Goal: Task Accomplishment & Management: Manage account settings

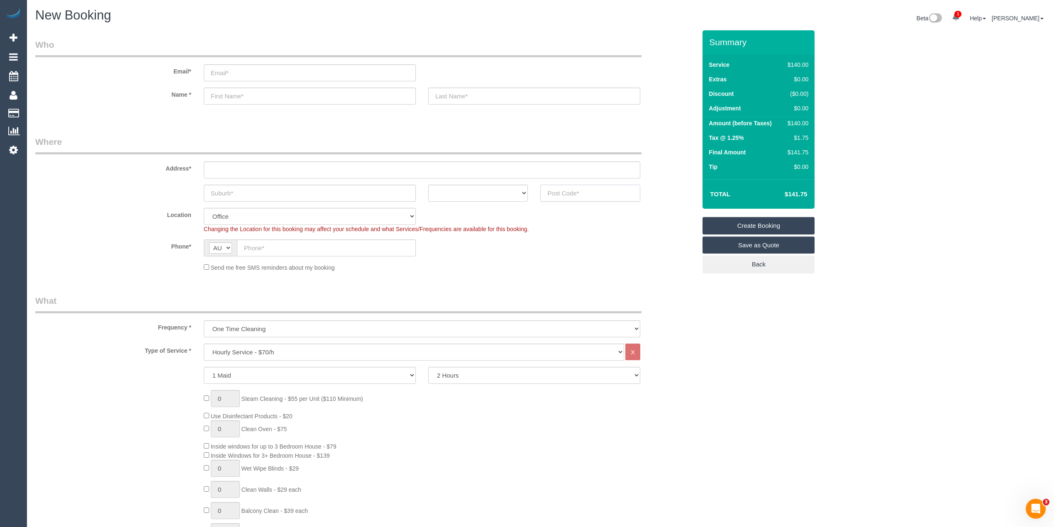
click at [589, 193] on input "text" at bounding box center [590, 193] width 100 height 17
type input "3153"
click at [299, 173] on input "text" at bounding box center [422, 169] width 437 height 17
type input "-"
click at [308, 194] on input "text" at bounding box center [310, 193] width 212 height 17
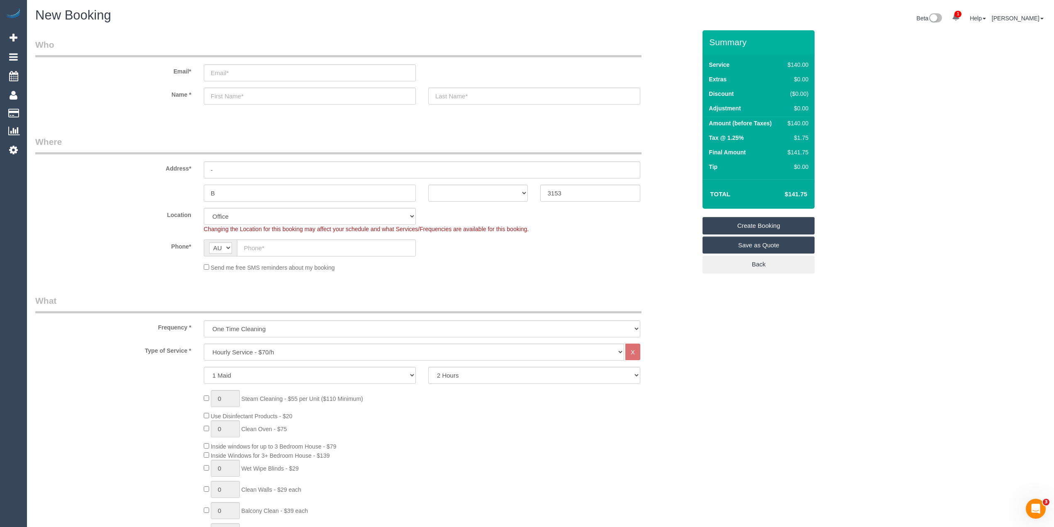
type input "Ba"
select select "57"
type input "Bays"
select select "object:2108"
type input "Bayswater"
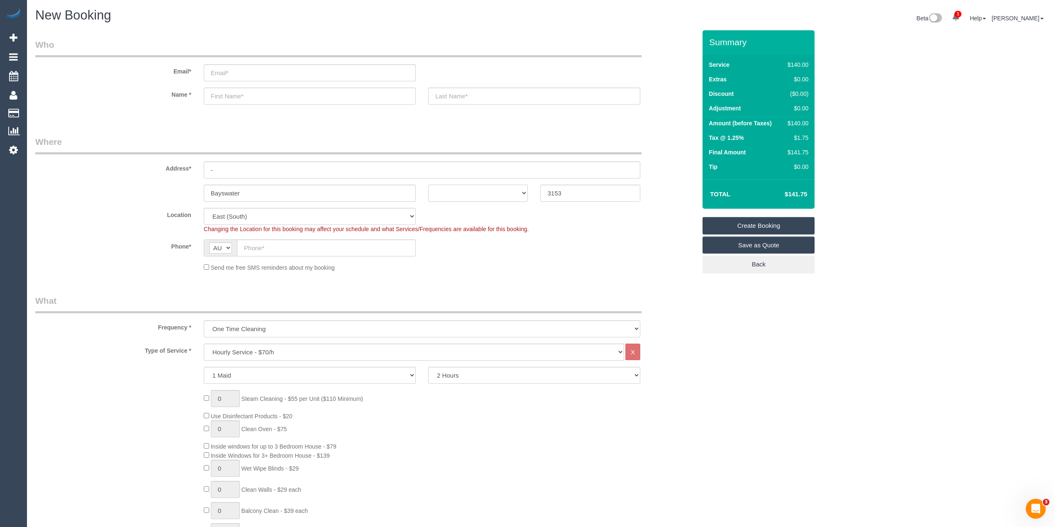
click at [463, 189] on select "ACT NSW NT QLD SA TAS VIC WA" at bounding box center [478, 193] width 100 height 17
select select "VIC"
click at [428, 185] on select "ACT NSW NT QLD SA TAS VIC WA" at bounding box center [478, 193] width 100 height 17
click at [610, 261] on sui-booking-location "Location Office City East (North) East (South) Inner East Inner North (East) In…" at bounding box center [365, 240] width 661 height 64
drag, startPoint x: 574, startPoint y: 193, endPoint x: 525, endPoint y: 190, distance: 49.9
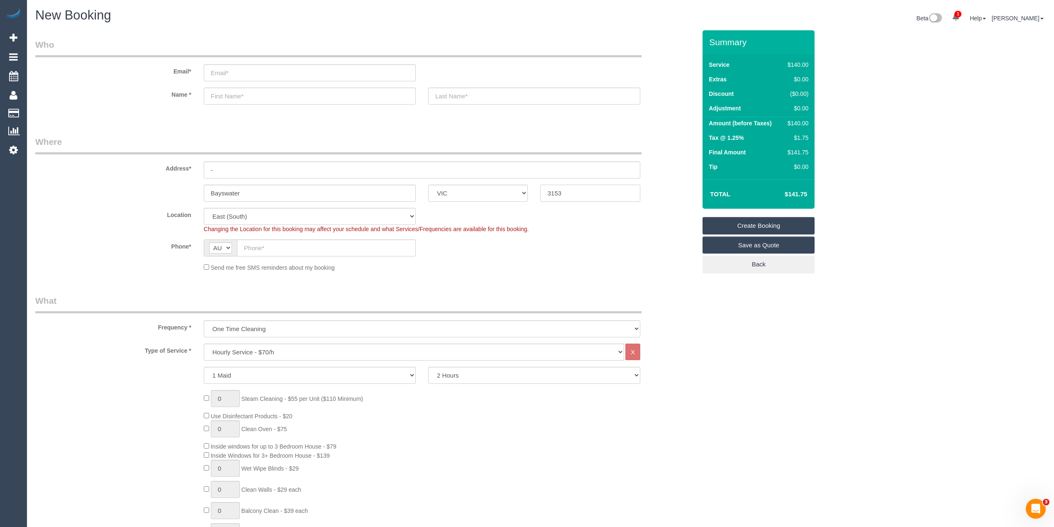
click at [525, 190] on div "Bayswater ACT NSW NT QLD SA TAS VIC WA 3153" at bounding box center [366, 193] width 674 height 17
type input "3206"
select select "55"
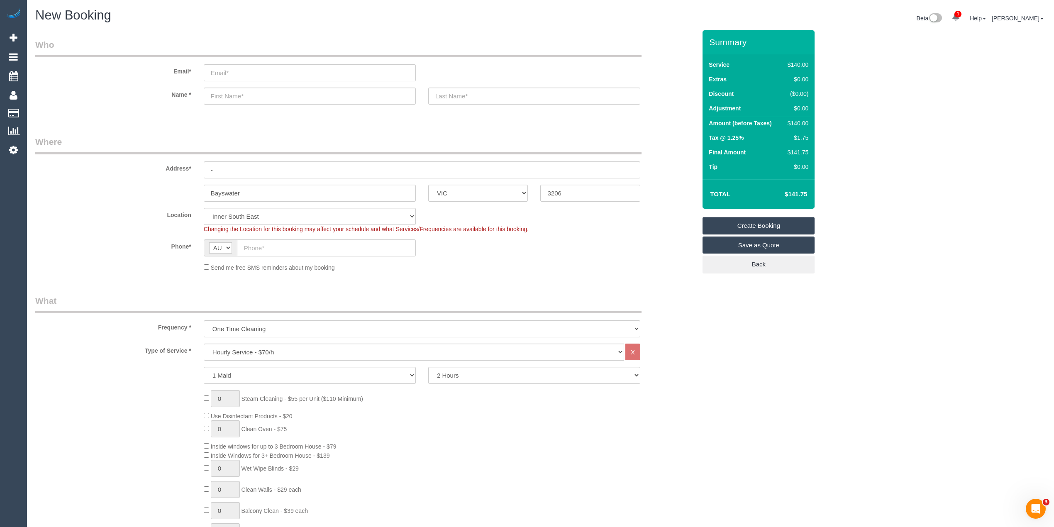
drag, startPoint x: 848, startPoint y: 338, endPoint x: 849, endPoint y: 330, distance: 7.5
click at [281, 329] on select "One Time Cleaning Weekly - 10% Off - 10.00% (0% for the First Booking) Fortnigh…" at bounding box center [422, 328] width 437 height 17
select select "object:2534"
click at [204, 320] on select "One Time Cleaning Weekly - 10% Off - 10.00% (0% for the First Booking) Fortnigh…" at bounding box center [422, 328] width 437 height 17
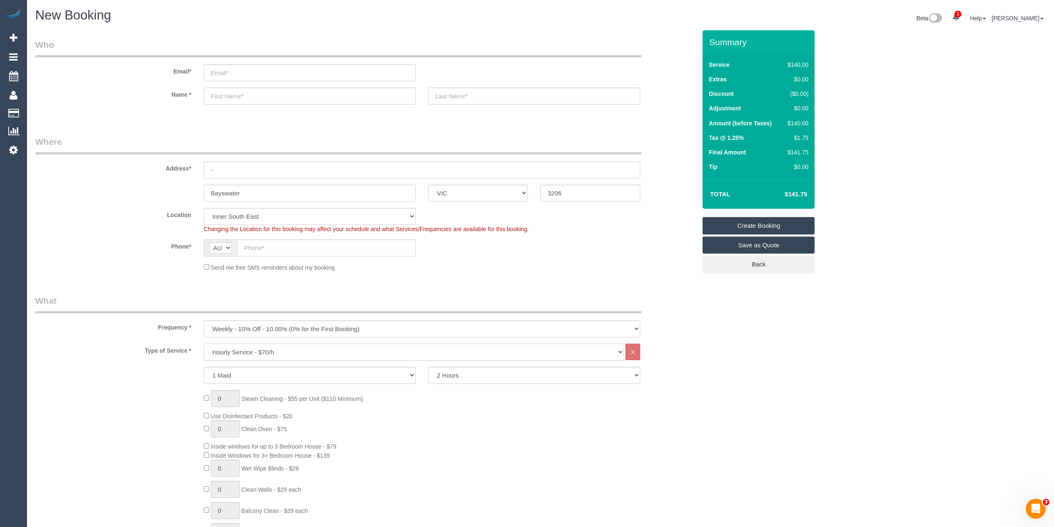
click at [286, 349] on select "Hourly Service - $70/h Hourly Service - $65/h Hourly Service - $60/h Hourly Ser…" at bounding box center [414, 352] width 420 height 17
select select "212"
click at [204, 344] on select "Hourly Service - $70/h Hourly Service - $65/h Hourly Service - $60/h Hourly Ser…" at bounding box center [414, 352] width 420 height 17
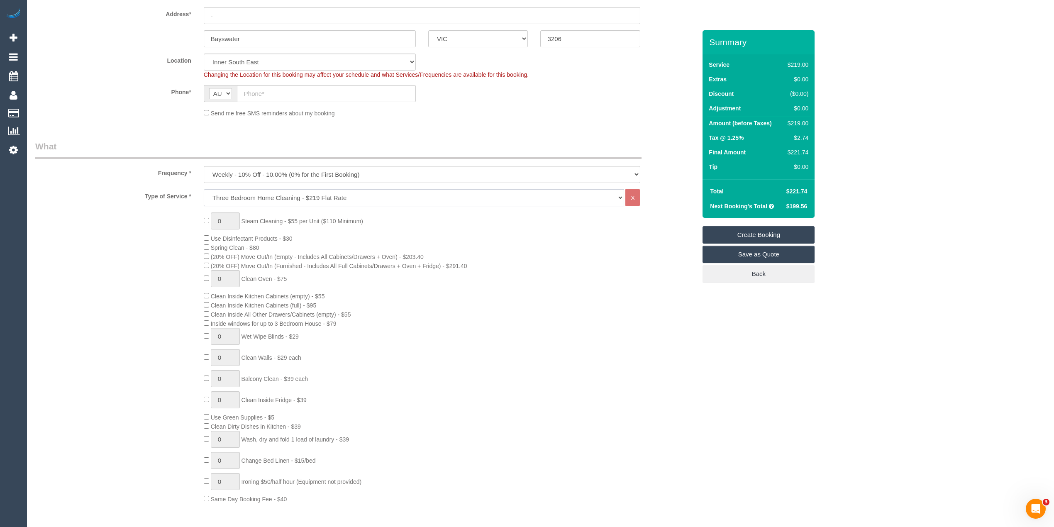
scroll to position [184, 0]
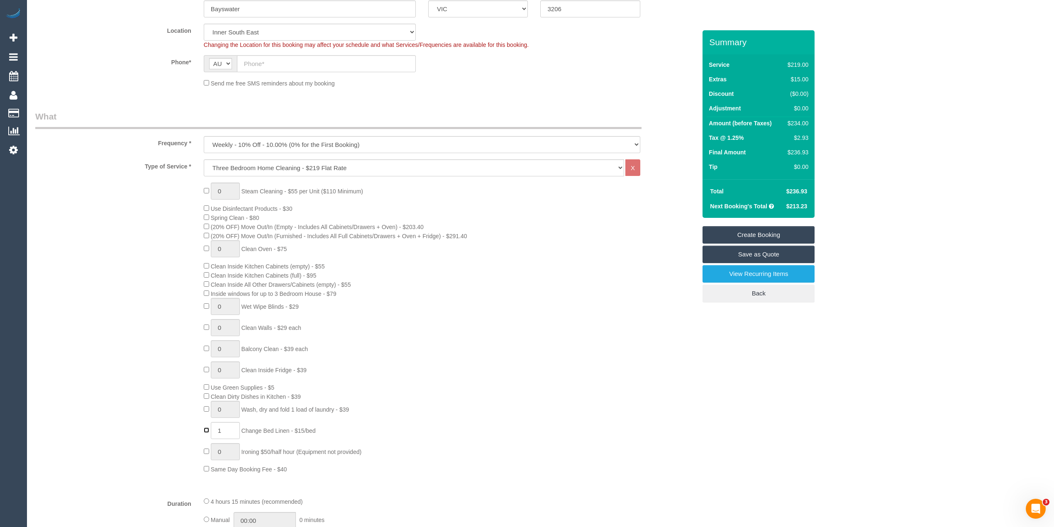
type input "0"
click at [225, 145] on select "One Time Cleaning Weekly - 10% Off - 10.00% (0% for the First Booking) Fortnigh…" at bounding box center [422, 144] width 437 height 17
select select "object:2533"
click at [204, 136] on select "One Time Cleaning Weekly - 10% Off - 10.00% (0% for the First Booking) Fortnigh…" at bounding box center [422, 144] width 437 height 17
click at [206, 213] on div "0 Steam Cleaning - $55 per Unit ($110 Minimum) Use Disinfectant Products - $30 …" at bounding box center [450, 328] width 505 height 291
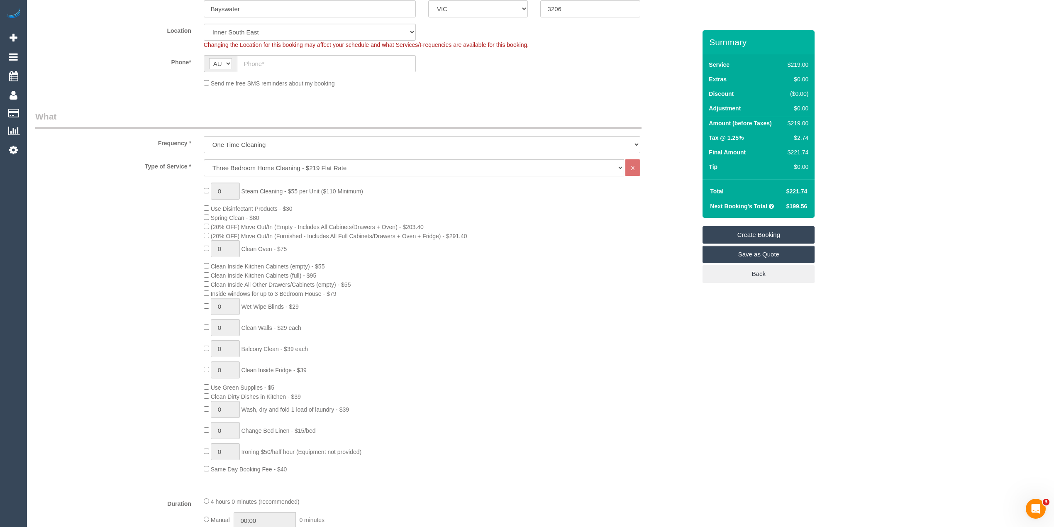
click at [148, 216] on div "0 Steam Cleaning - $55 per Unit ($110 Minimum) Use Disinfectant Products - $30 …" at bounding box center [366, 328] width 674 height 291
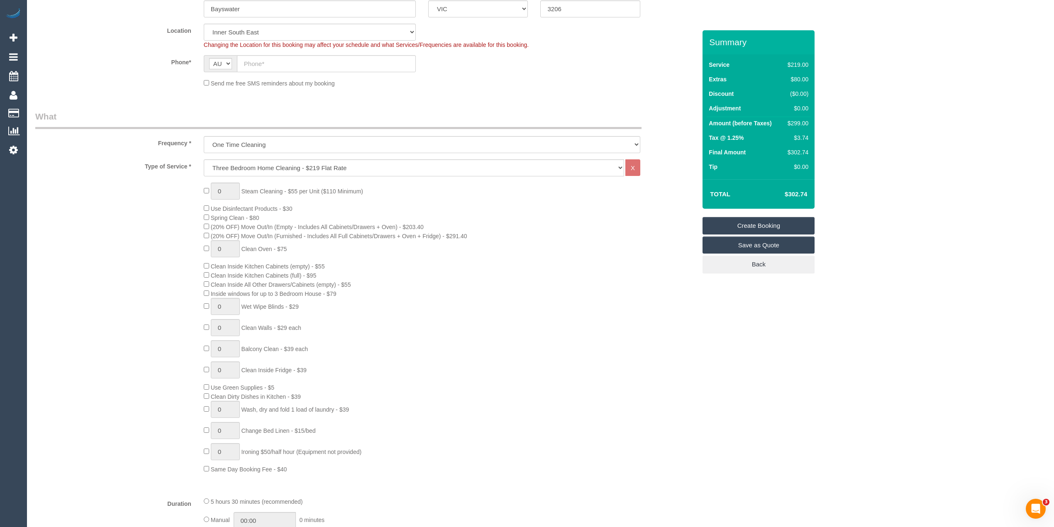
click at [158, 237] on div "0 Steam Cleaning - $55 per Unit ($110 Minimum) Use Disinfectant Products - $30 …" at bounding box center [366, 328] width 674 height 291
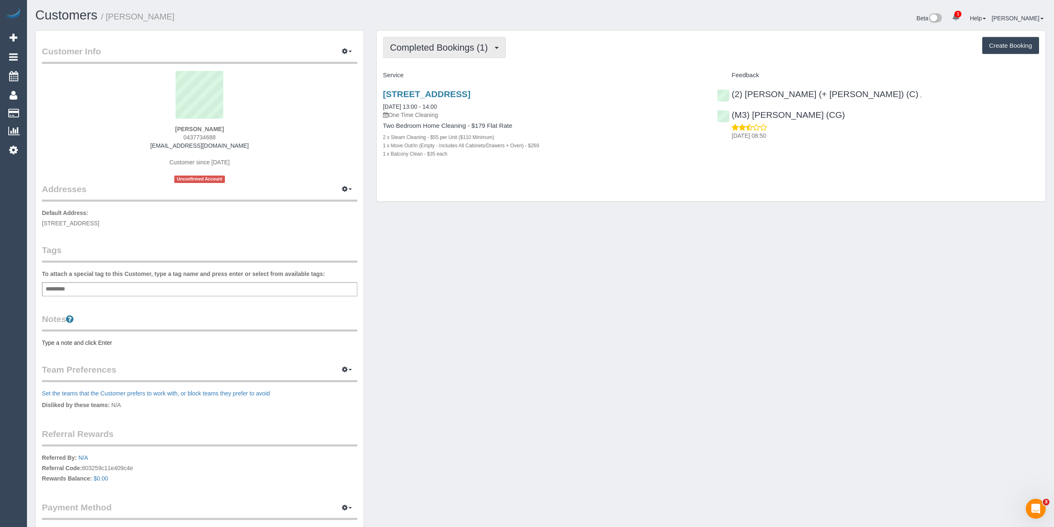
click at [428, 51] on span "Completed Bookings (1)" at bounding box center [441, 47] width 102 height 10
click at [616, 68] on div "Service" at bounding box center [544, 75] width 335 height 14
click at [1011, 42] on button "Create Booking" at bounding box center [1010, 45] width 57 height 17
select select "VIC"
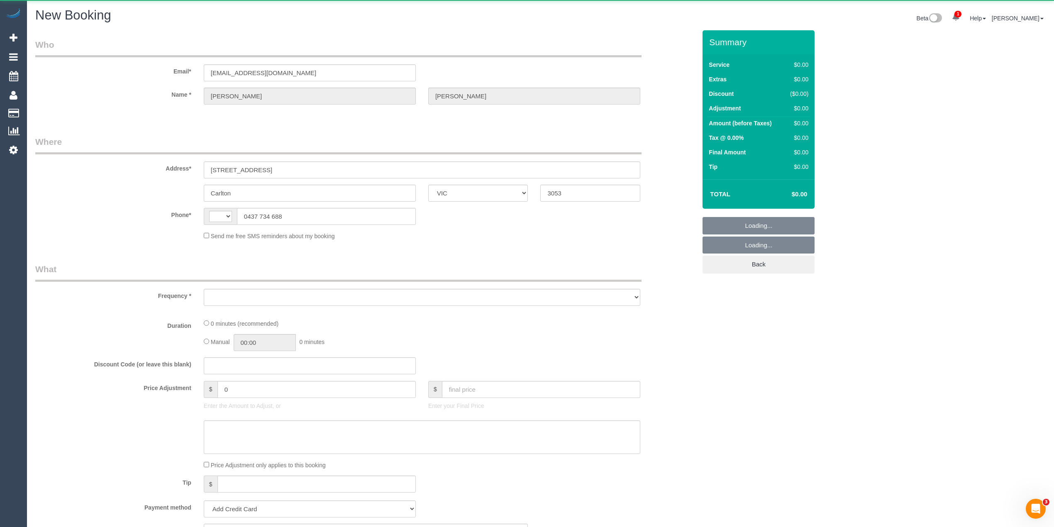
select select "string:AU"
select select "object:857"
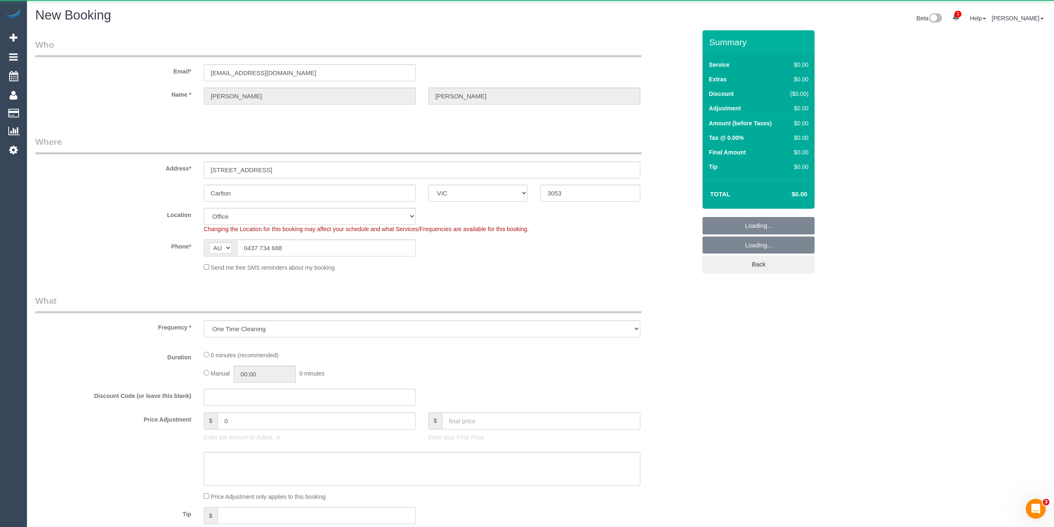
select select "string:stripe-pm_1OAJn12GScqysDRVm8W9WucF"
select select "object:1028"
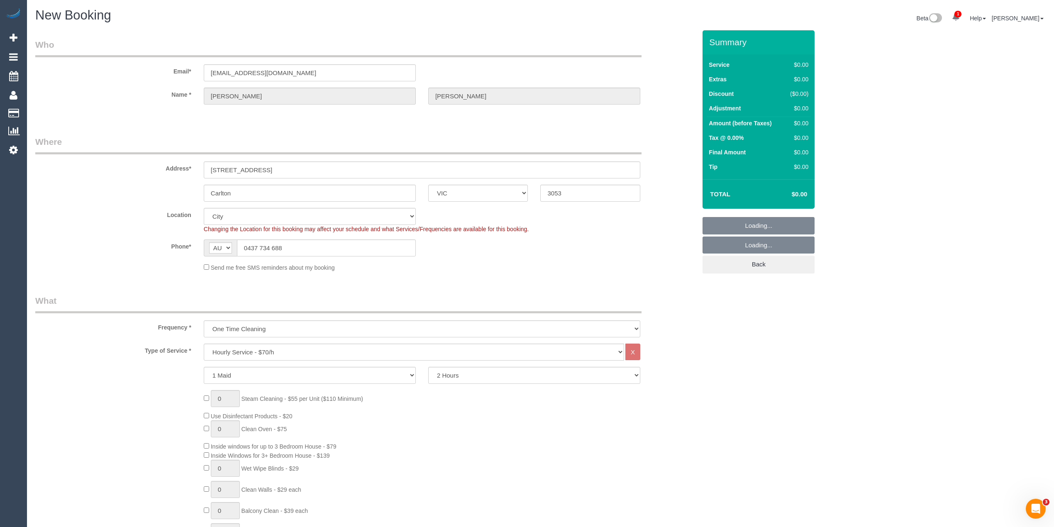
select select "54"
select select "object:2314"
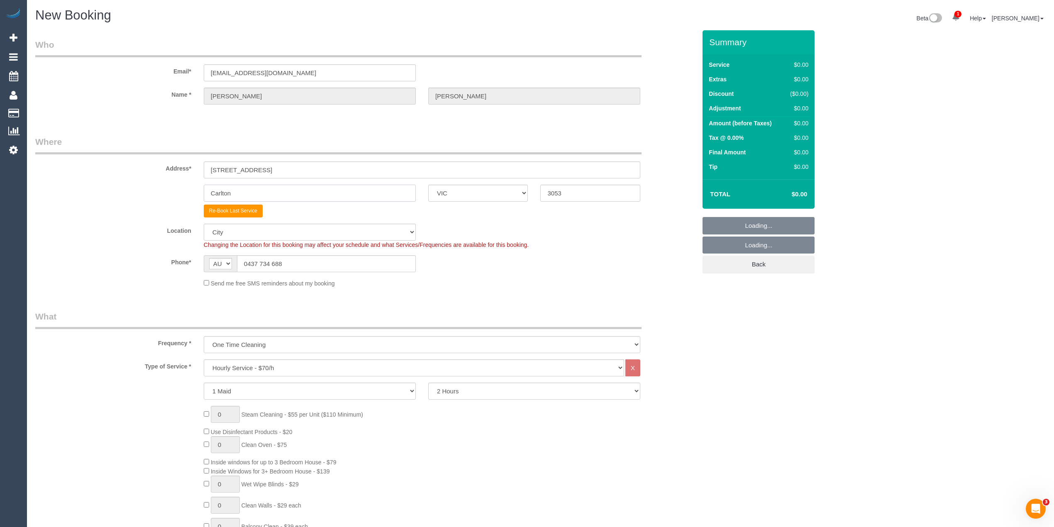
click at [117, 180] on sui-booking-address "Address* 3 / 475 Cardigan St Carlton ACT NSW NT QLD SA TAS VIC WA 3053 Re-Book …" at bounding box center [365, 177] width 661 height 82
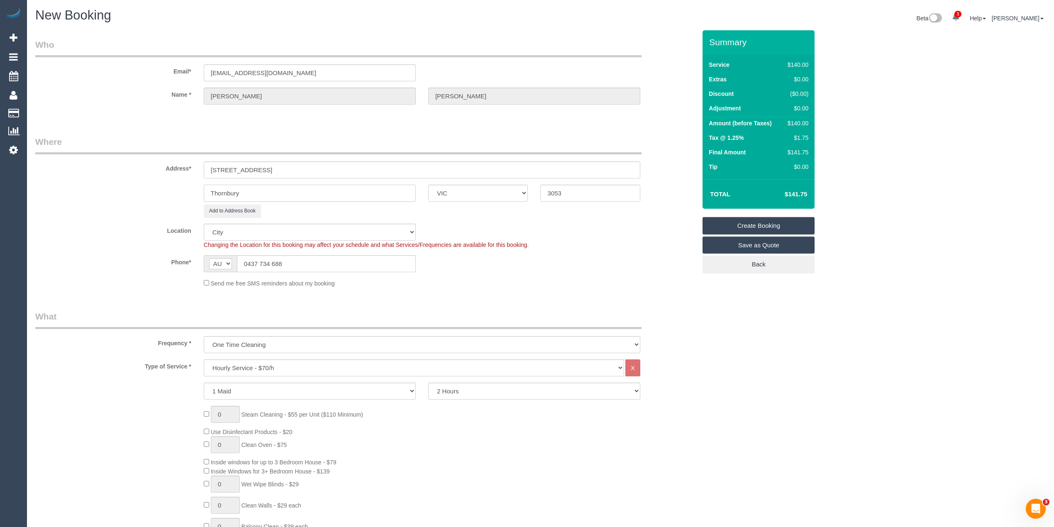
type input "Thornbury"
drag, startPoint x: 600, startPoint y: 186, endPoint x: 471, endPoint y: 206, distance: 130.6
click at [470, 206] on sui-booking-address "Address* 3 / 475 Cardigan St Thornbury ACT NSW NT QLD SA TAS VIC WA 3053 Add to…" at bounding box center [365, 177] width 661 height 82
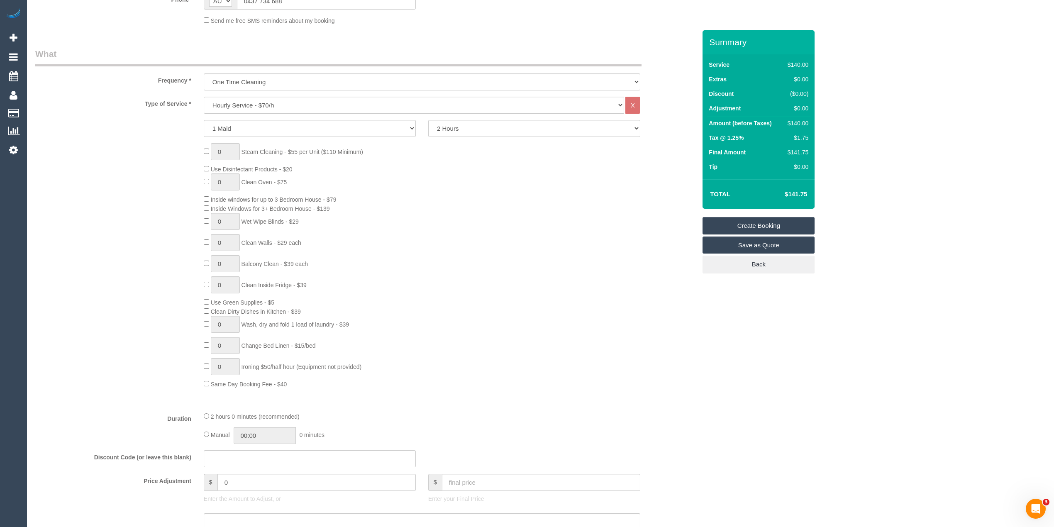
scroll to position [276, 0]
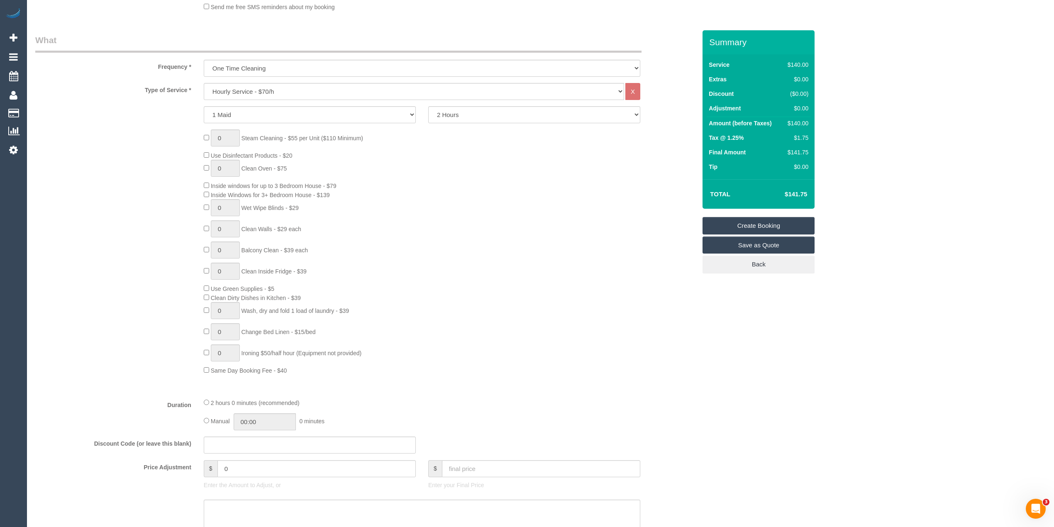
type input "3071"
click at [220, 87] on select "Hourly Service - $70/h Hourly Service - $65/h Hourly Service - $60/h Hourly Ser…" at bounding box center [414, 91] width 420 height 17
select select "47"
select select "210"
click at [204, 83] on select "Hourly Service - $70/h Hourly Service - $65/h Hourly Service - $60/h Hourly Ser…" at bounding box center [414, 91] width 420 height 17
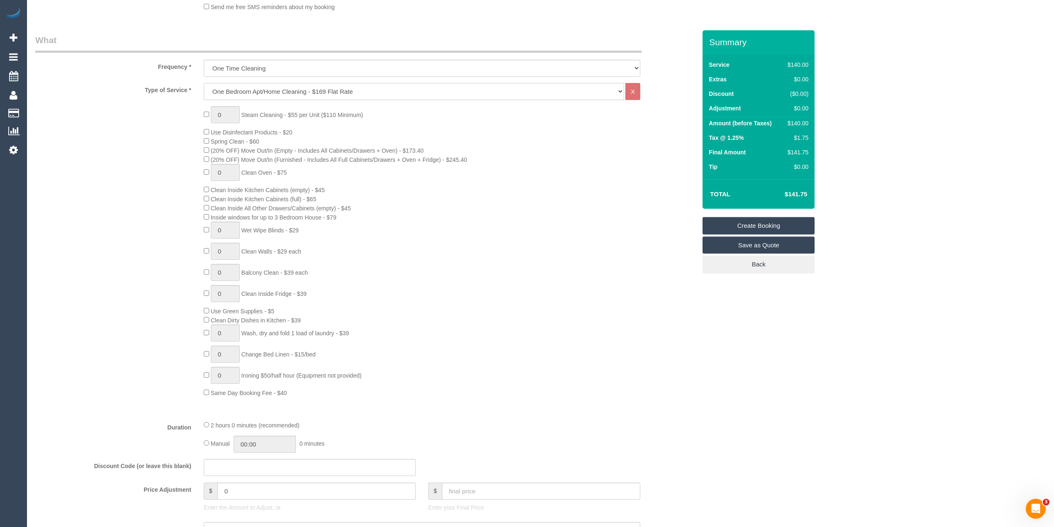
select select "object:2794"
click at [203, 148] on div "0 Steam Cleaning - $55 per Unit ($110 Minimum) Use Disinfectant Products - $20 …" at bounding box center [450, 251] width 505 height 291
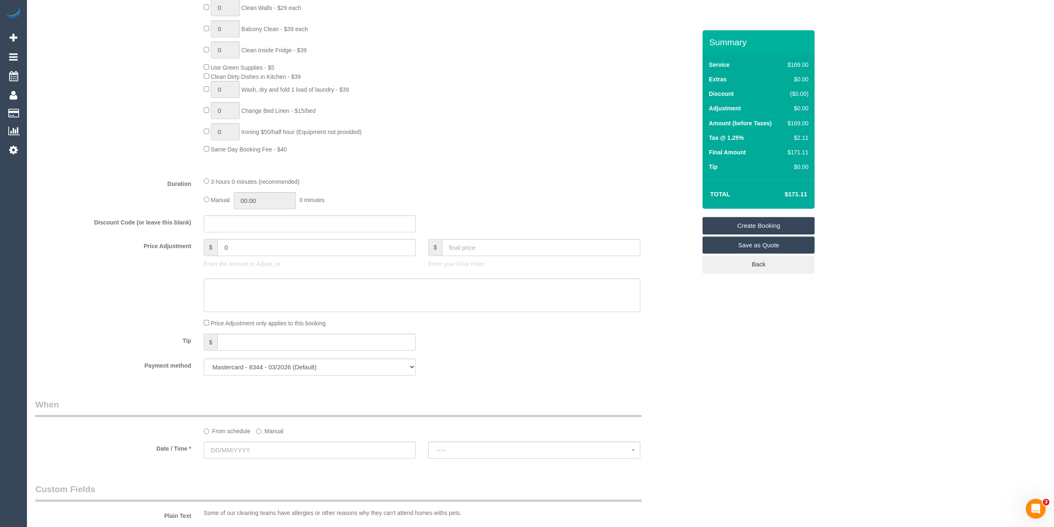
scroll to position [553, 0]
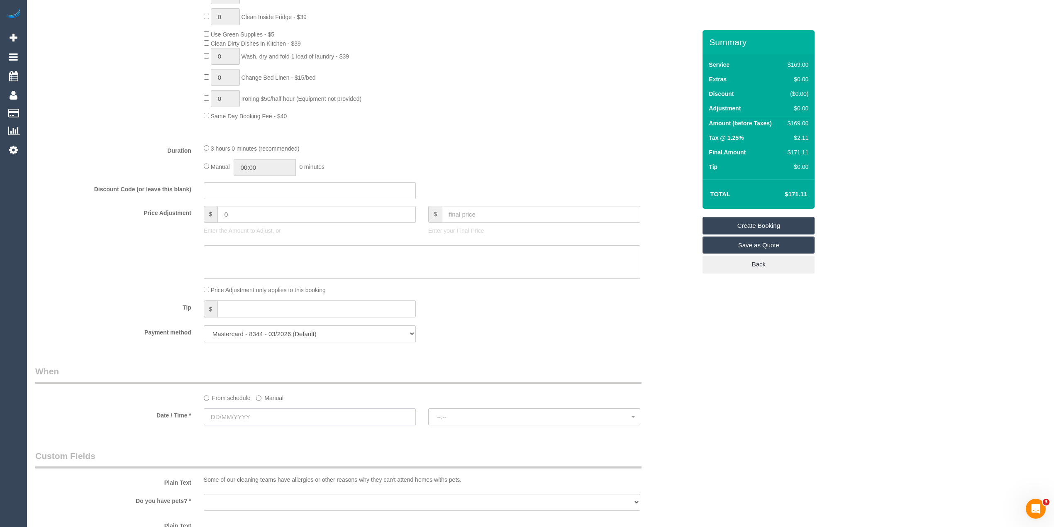
click at [240, 413] on input "text" at bounding box center [310, 416] width 212 height 17
click at [799, 383] on div "Who Email* wdelester@gmail.com Name * Lester Wong Where Address* 3 / 475 Cardig…" at bounding box center [540, 213] width 1011 height 1473
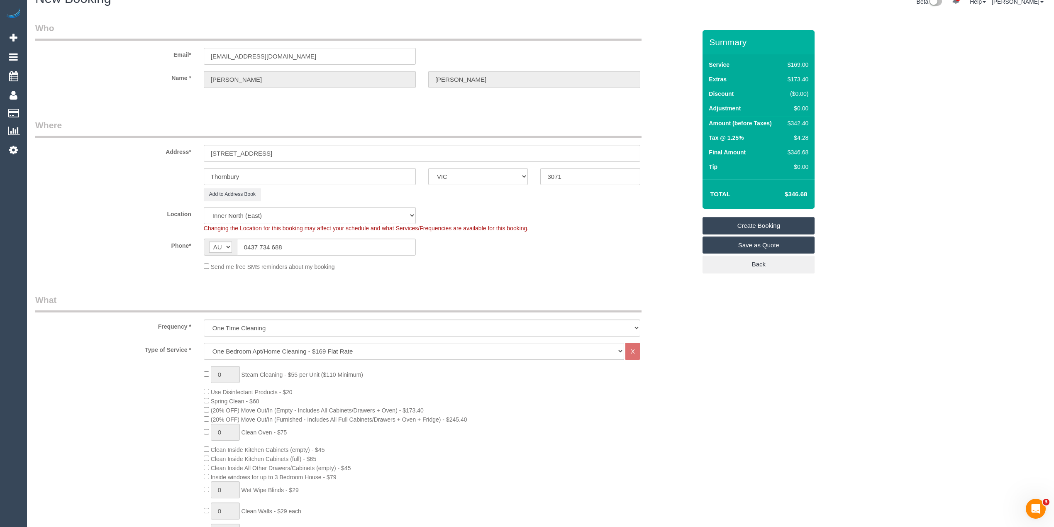
scroll to position [0, 0]
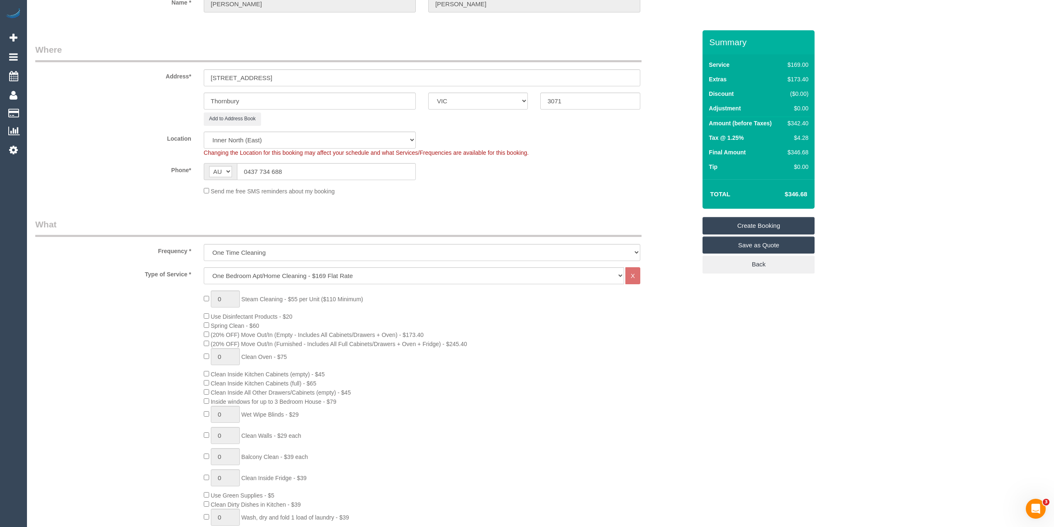
scroll to position [184, 0]
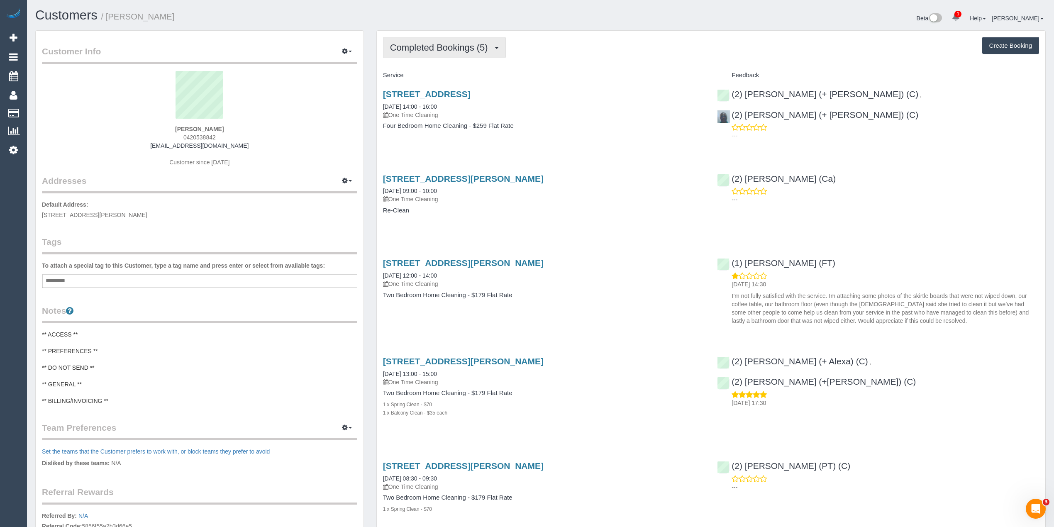
click at [426, 49] on span "Completed Bookings (5)" at bounding box center [441, 47] width 102 height 10
click at [432, 77] on link "Upcoming Bookings (1)" at bounding box center [427, 77] width 86 height 11
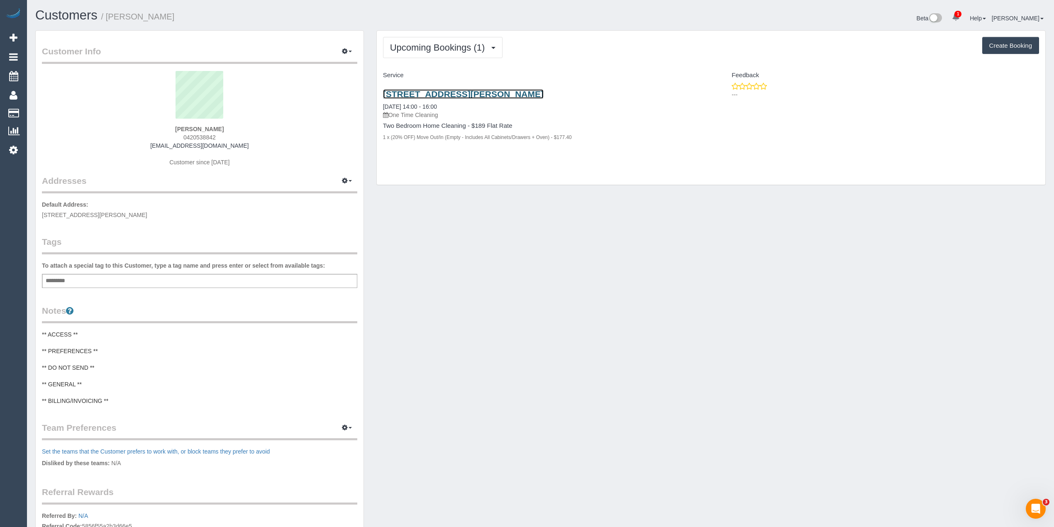
click at [476, 93] on link "45 Haig St, 601, Southbank, VIC 3006" at bounding box center [463, 94] width 161 height 10
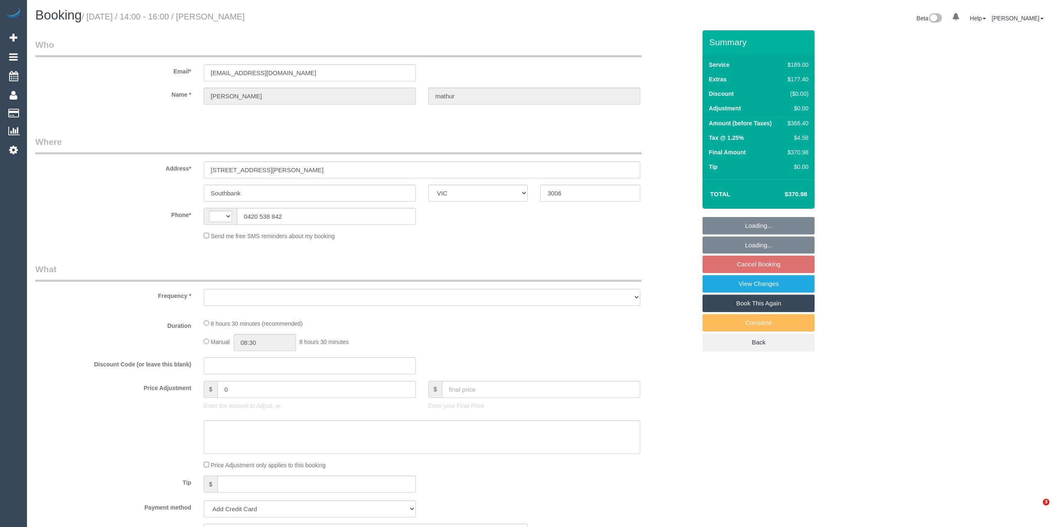
select select "VIC"
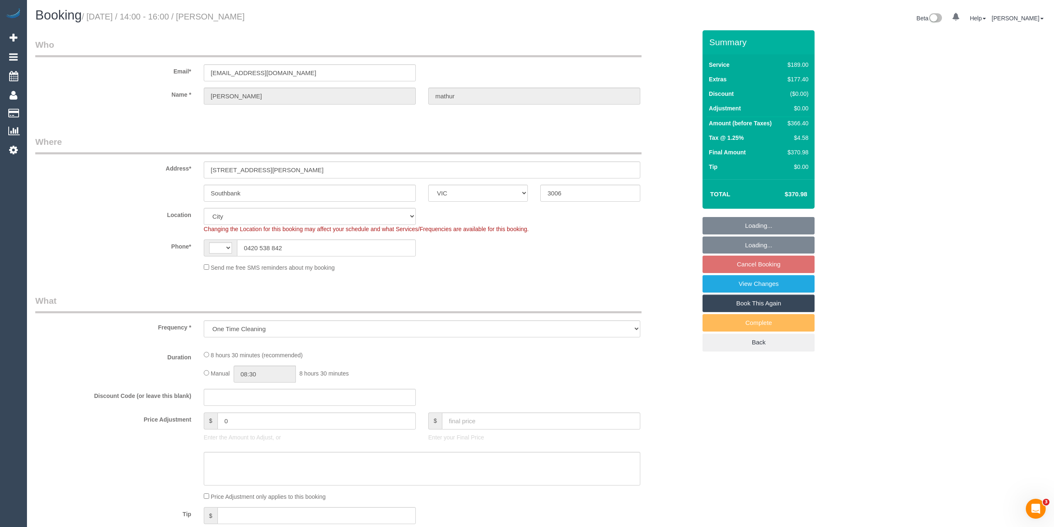
select select "object:303"
select select "string:AU"
select select "string:stripe-pm_1RxfOx2GScqysDRVXNCzjD9T"
select select "number:28"
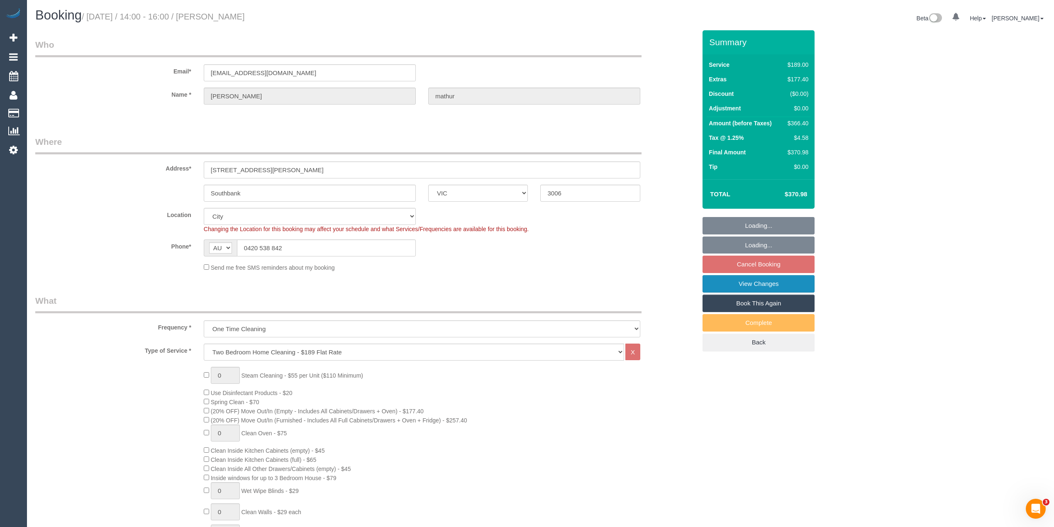
select select "spot3"
click at [760, 280] on link "View Changes" at bounding box center [759, 283] width 112 height 17
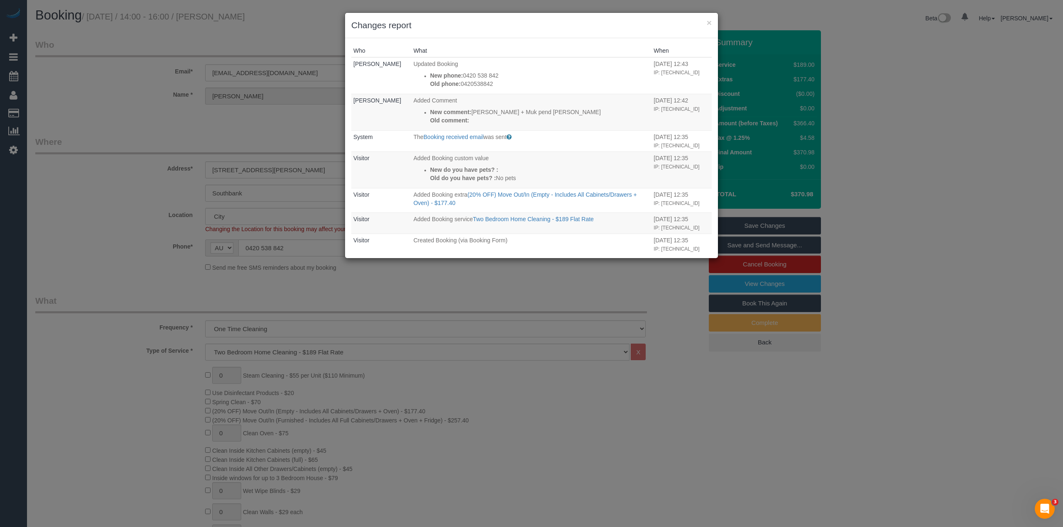
click at [705, 22] on h3 "Changes report" at bounding box center [531, 25] width 360 height 12
click at [709, 19] on button "×" at bounding box center [708, 22] width 5 height 9
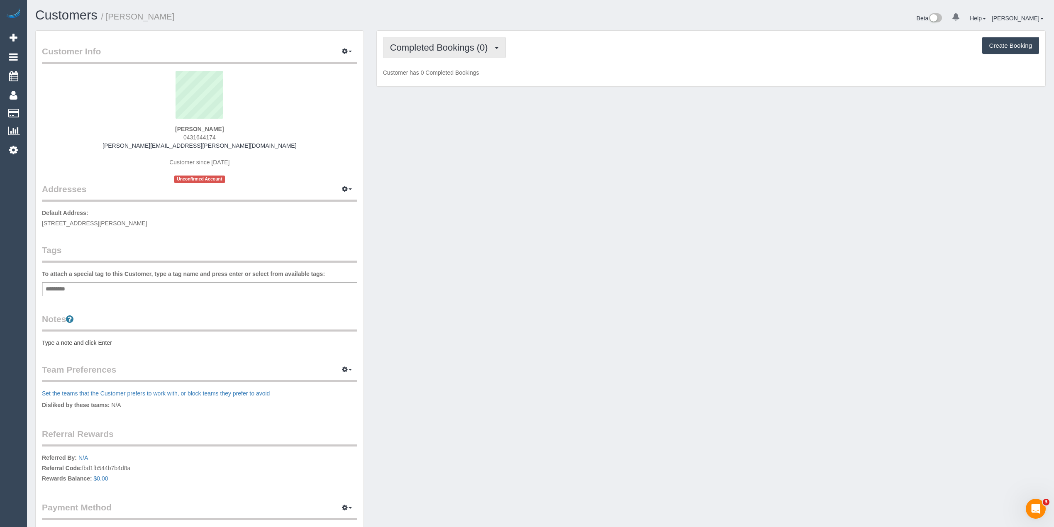
click at [419, 44] on span "Completed Bookings (0)" at bounding box center [441, 47] width 102 height 10
click at [422, 87] on link "Cancelled Bookings (2)" at bounding box center [427, 88] width 86 height 11
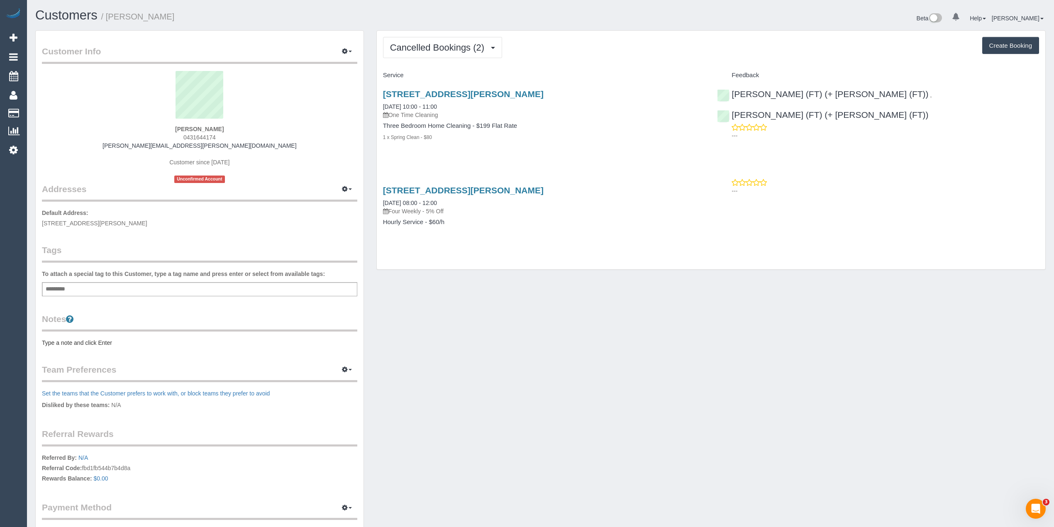
click at [601, 96] on h3 "[STREET_ADDRESS][PERSON_NAME]" at bounding box center [544, 94] width 322 height 10
click at [440, 50] on span "Cancelled Bookings (2)" at bounding box center [439, 47] width 98 height 10
click at [582, 57] on div "Cancelled Bookings (2) Completed Bookings (0) Upcoming Bookings (0) Cancelled B…" at bounding box center [711, 47] width 656 height 21
click at [563, 72] on h4 "Service" at bounding box center [544, 75] width 322 height 7
